Goal: Task Accomplishment & Management: Complete application form

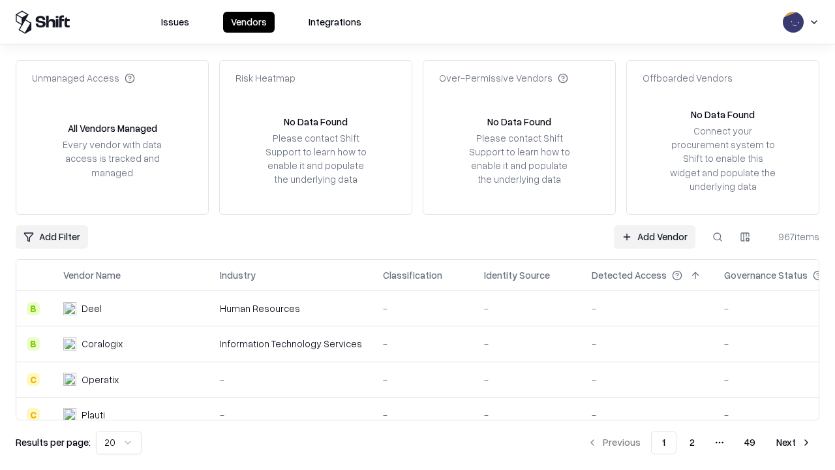
click at [655, 236] on link "Add Vendor" at bounding box center [655, 236] width 82 height 23
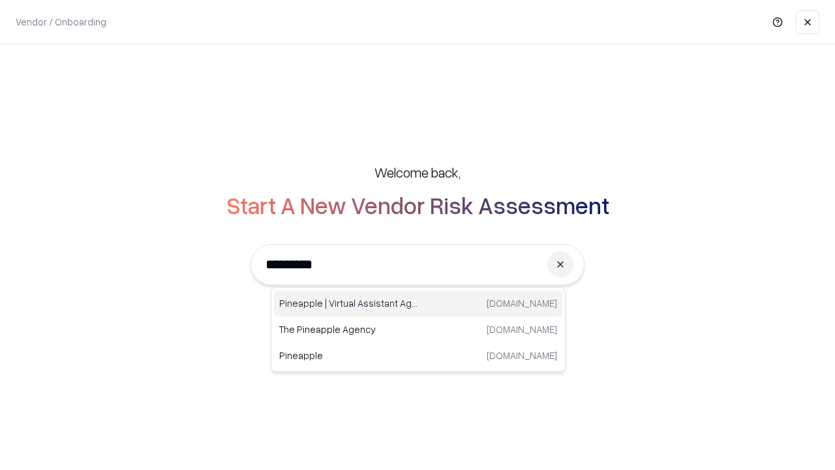
click at [418, 303] on div "Pineapple | Virtual Assistant Agency trypineapple.com" at bounding box center [418, 303] width 288 height 26
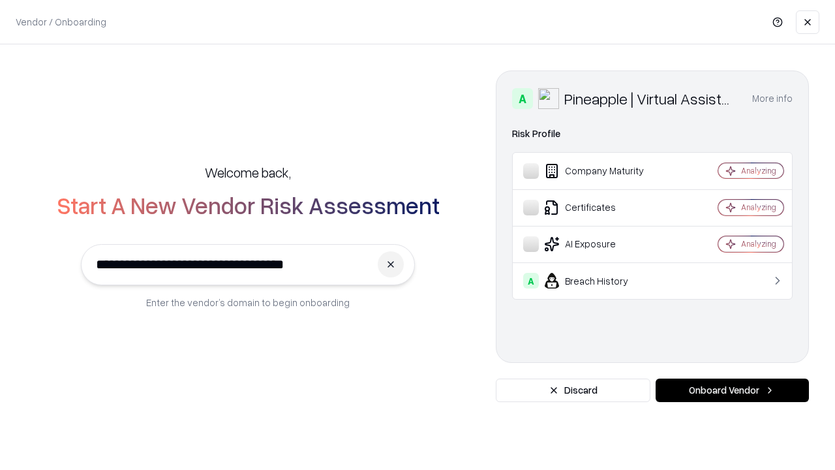
type input "**********"
click at [732, 390] on button "Onboard Vendor" at bounding box center [732, 390] width 153 height 23
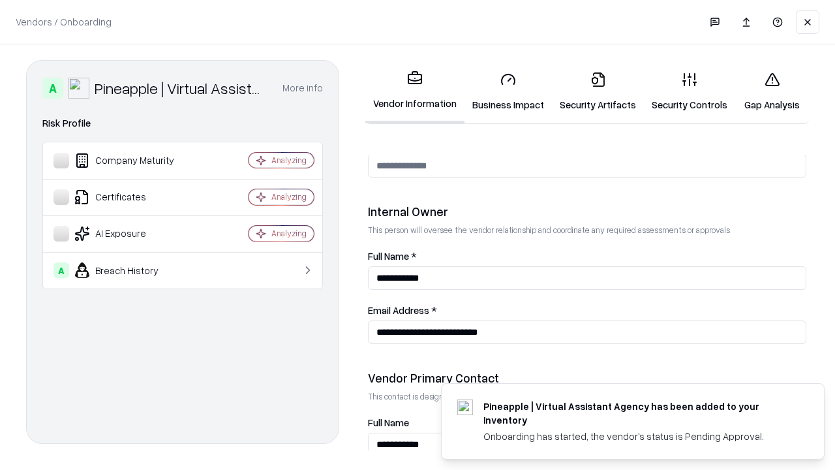
scroll to position [676, 0]
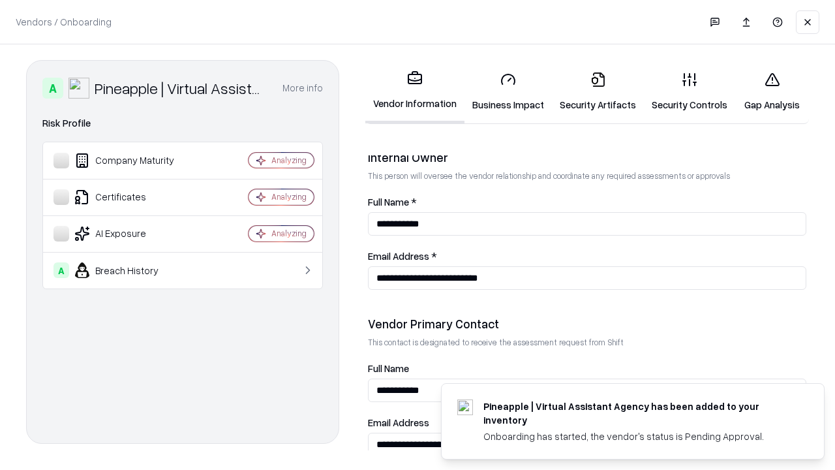
click at [508, 91] on link "Business Impact" at bounding box center [508, 91] width 87 height 61
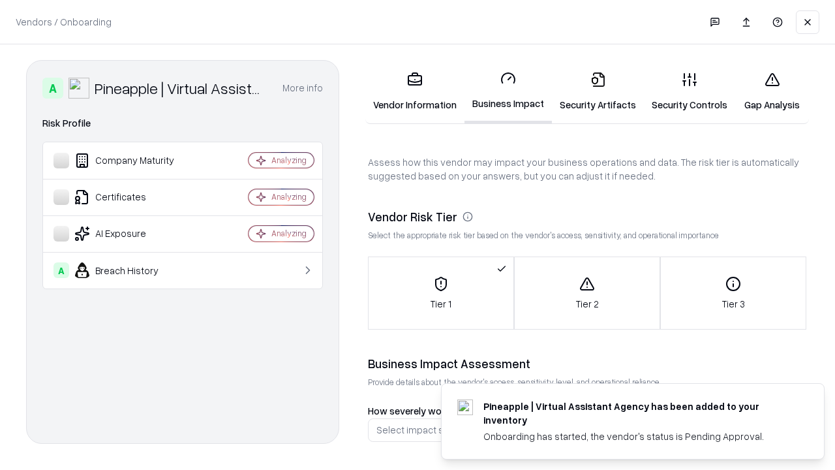
click at [598, 91] on link "Security Artifacts" at bounding box center [598, 91] width 92 height 61
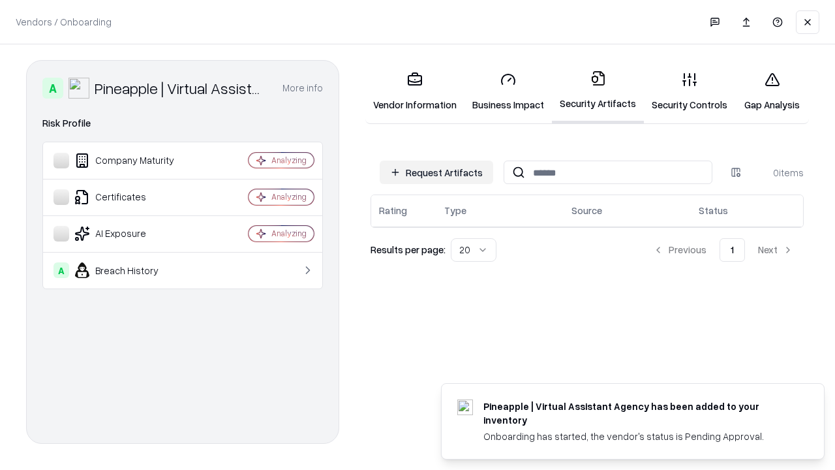
click at [437, 172] on button "Request Artifacts" at bounding box center [437, 172] width 114 height 23
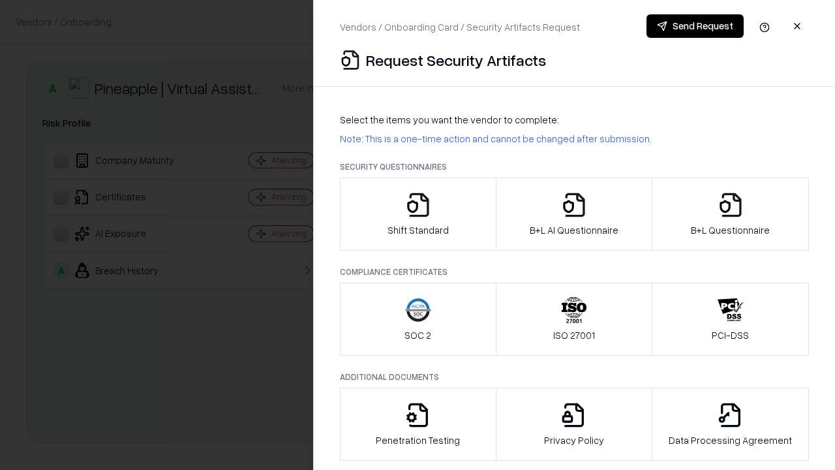
click at [418, 214] on icon "button" at bounding box center [418, 205] width 26 height 26
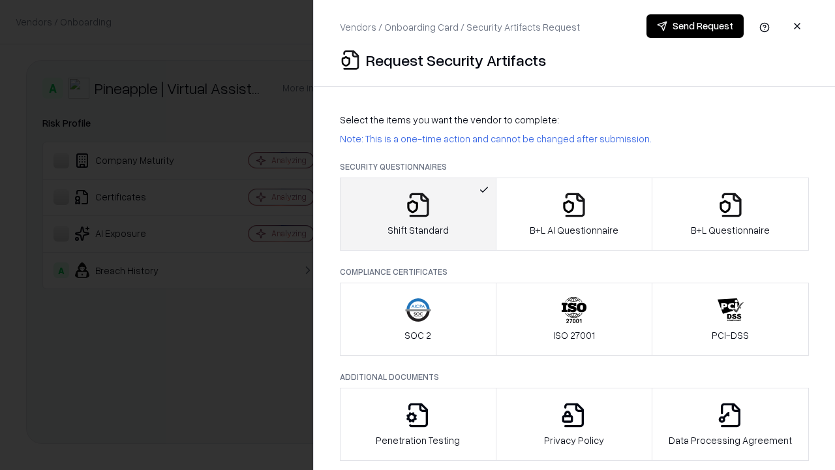
click at [695, 26] on button "Send Request" at bounding box center [695, 25] width 97 height 23
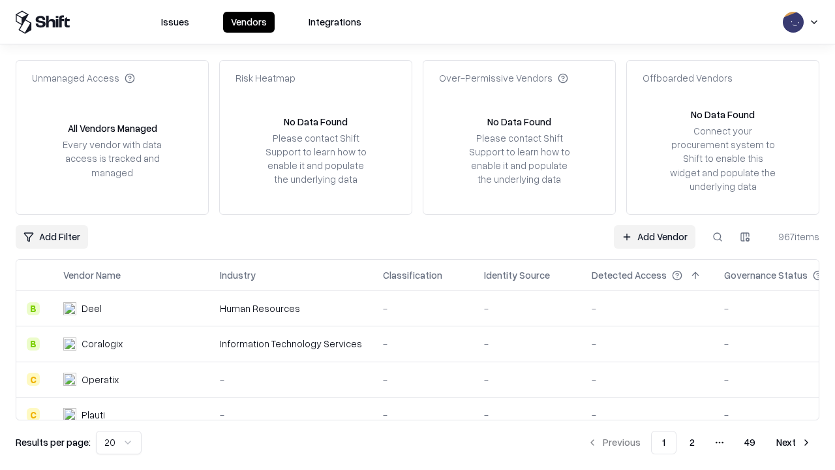
click at [718, 236] on button at bounding box center [717, 236] width 23 height 23
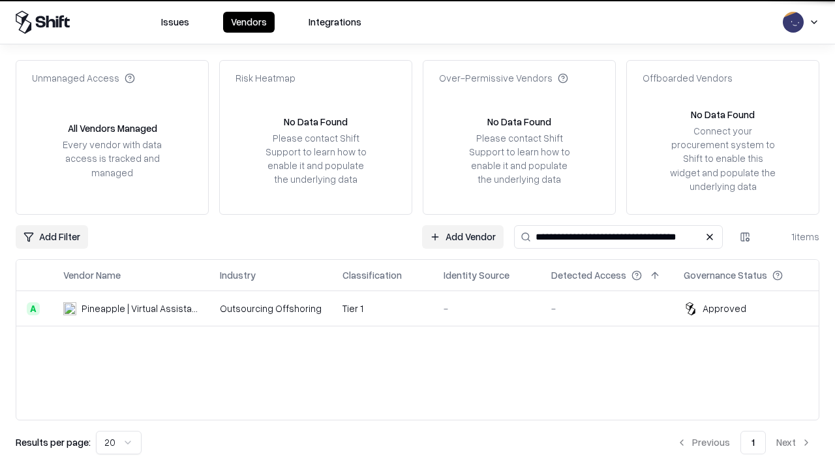
type input "**********"
click at [426, 308] on td "Tier 1" at bounding box center [382, 308] width 101 height 35
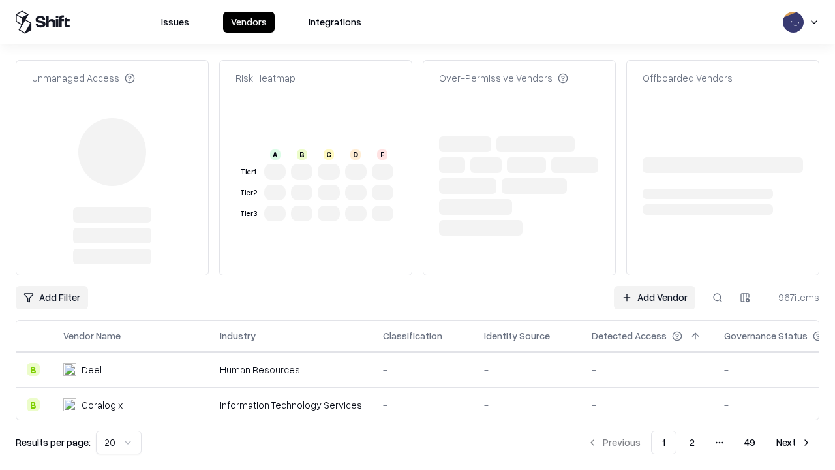
click at [655, 298] on link "Add Vendor" at bounding box center [655, 297] width 82 height 23
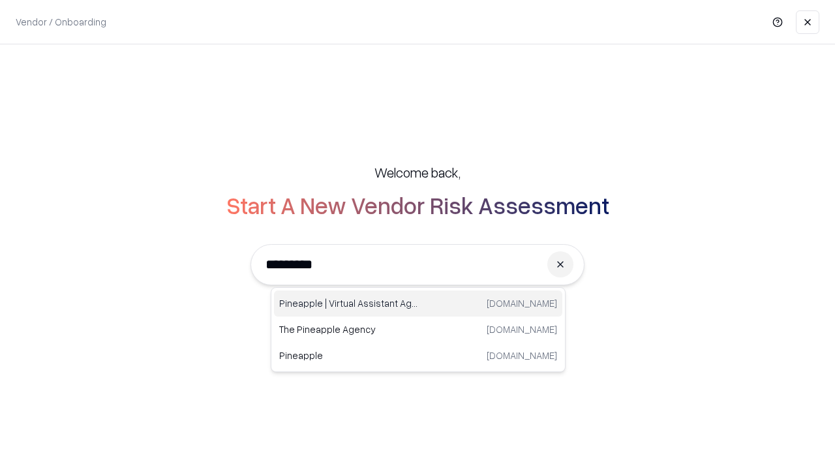
click at [418, 303] on div "Pineapple | Virtual Assistant Agency [DOMAIN_NAME]" at bounding box center [418, 303] width 288 height 26
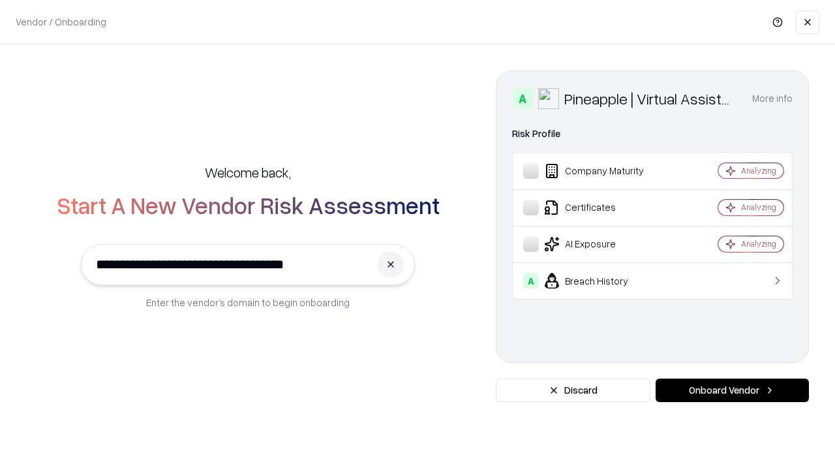
type input "**********"
click at [732, 390] on button "Onboard Vendor" at bounding box center [732, 390] width 153 height 23
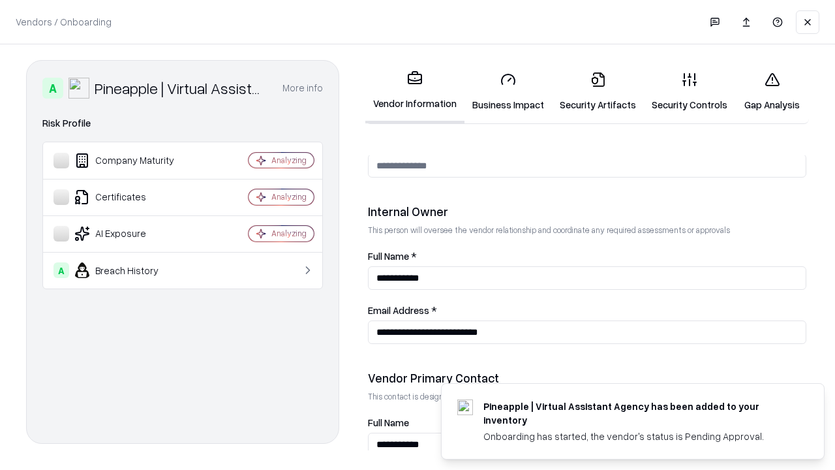
scroll to position [676, 0]
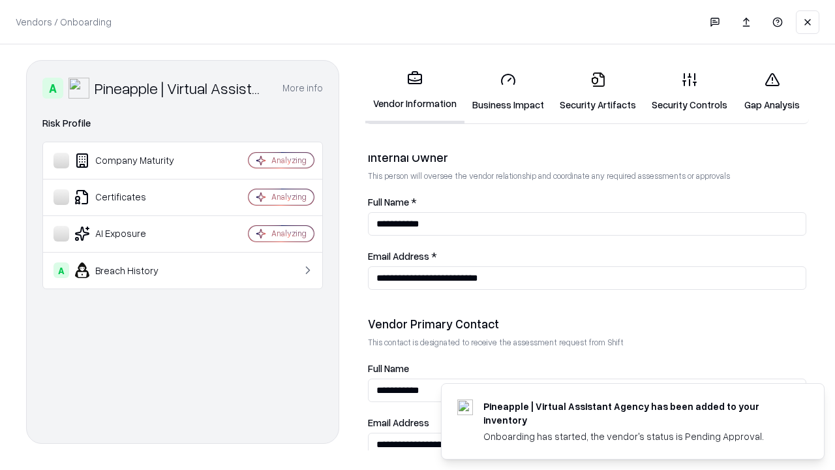
click at [772, 91] on link "Gap Analysis" at bounding box center [773, 91] width 74 height 61
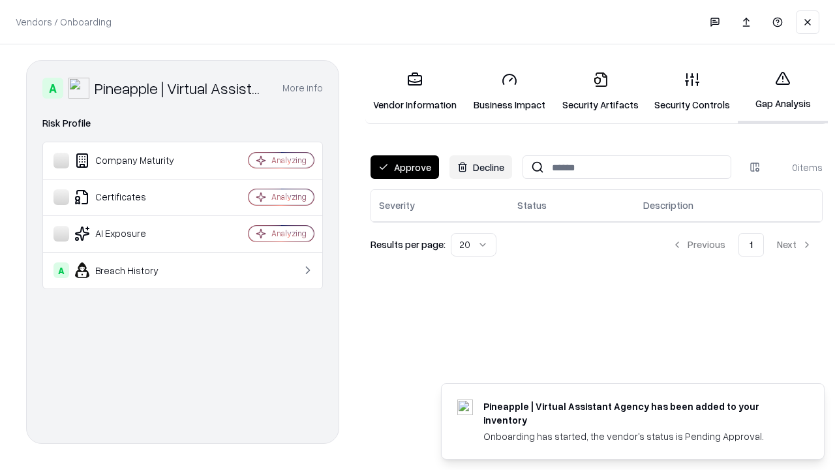
click at [405, 167] on button "Approve" at bounding box center [405, 166] width 69 height 23
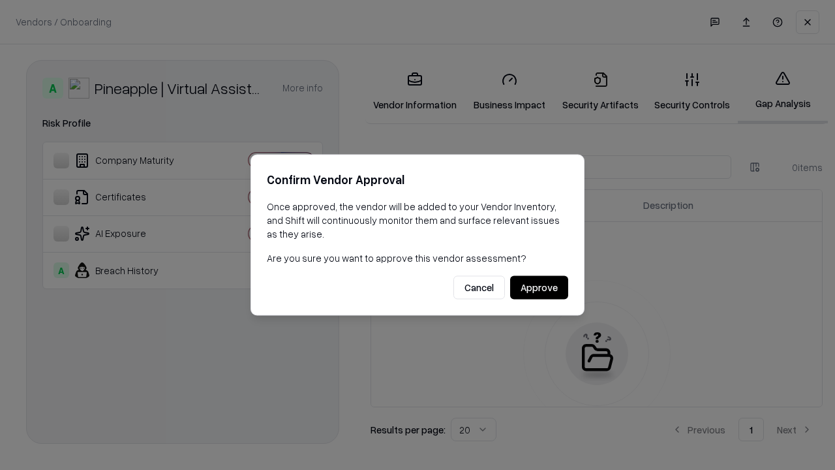
click at [539, 287] on button "Approve" at bounding box center [539, 287] width 58 height 23
